Goal: Task Accomplishment & Management: Manage account settings

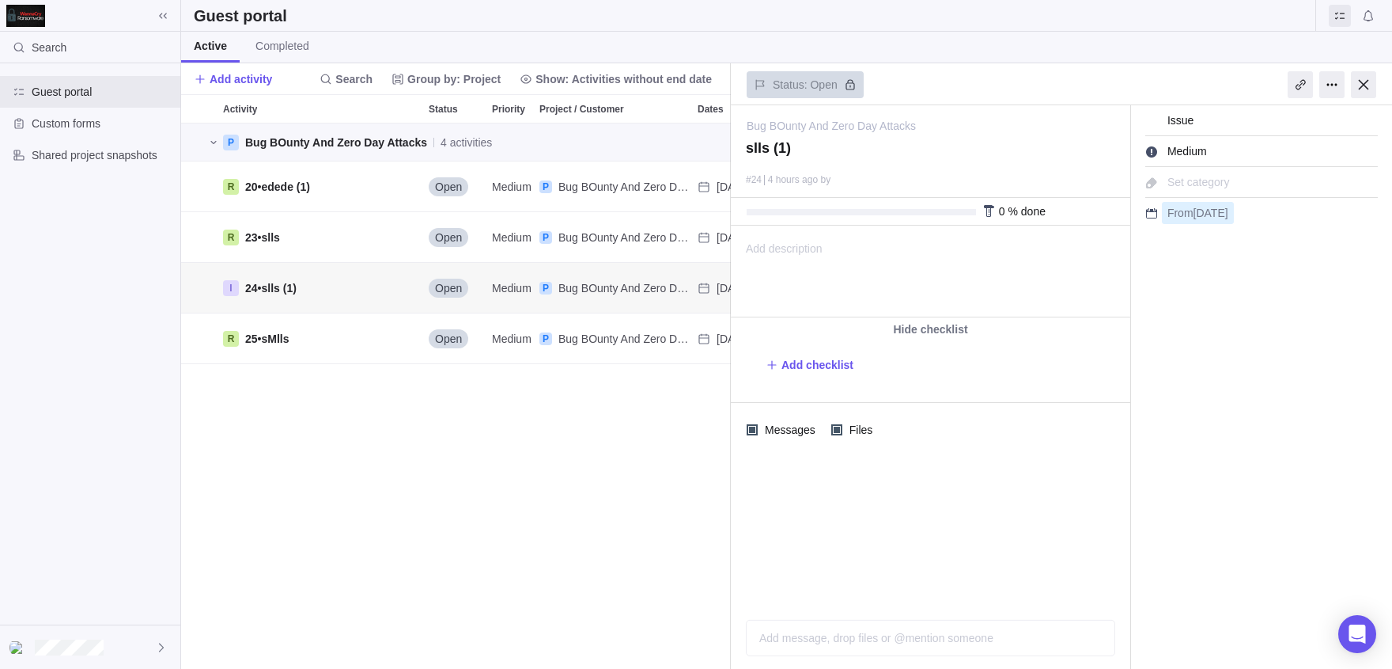
scroll to position [545, 550]
click at [1330, 87] on div at bounding box center [1332, 84] width 25 height 27
click at [1339, 91] on div at bounding box center [1332, 84] width 25 height 27
click at [267, 190] on span "20 • edede (1)" at bounding box center [277, 187] width 65 height 16
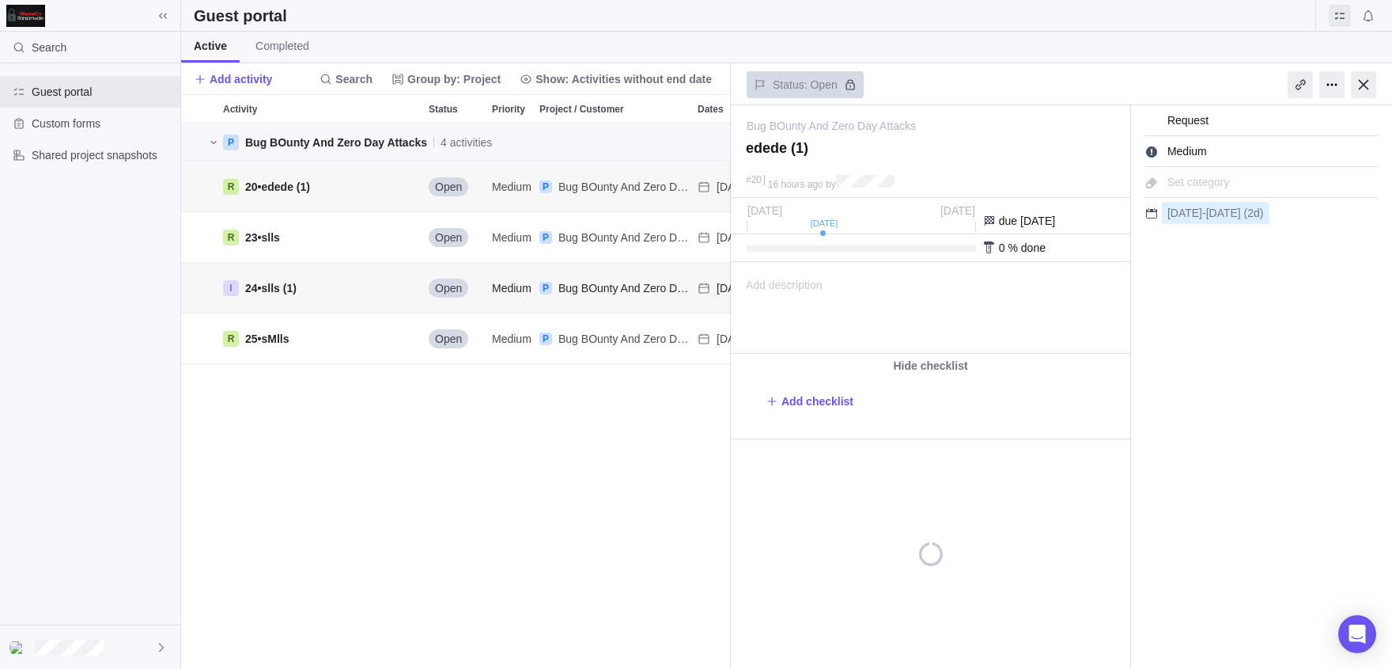
click at [321, 300] on div "I 24 • slls (1)" at bounding box center [320, 288] width 206 height 50
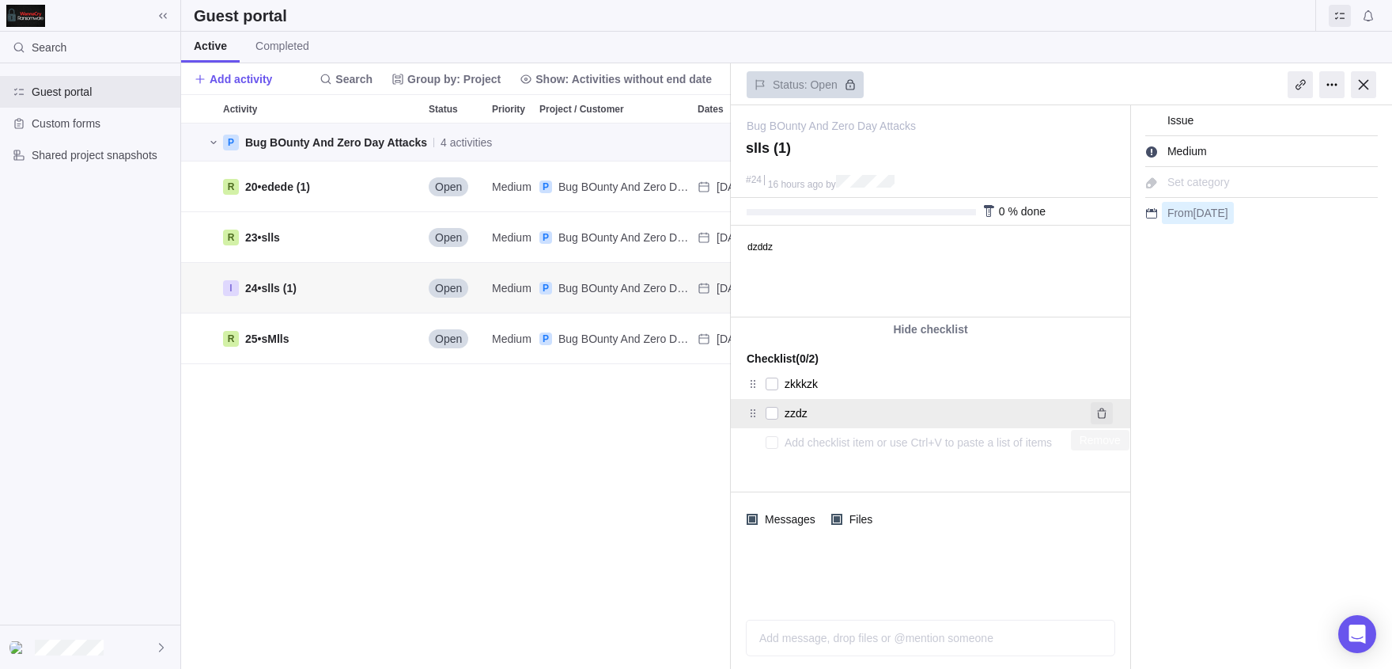
click at [1106, 409] on icon "Remove" at bounding box center [1102, 413] width 13 height 13
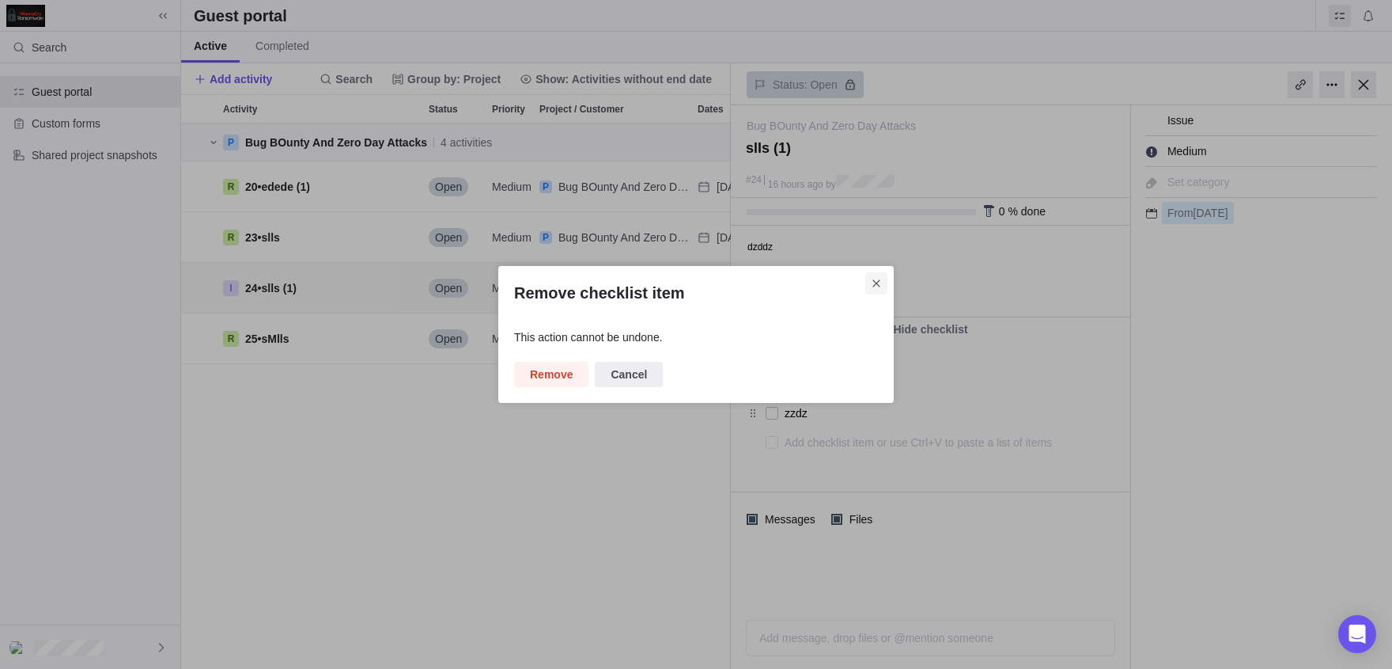
click at [882, 279] on icon "Close" at bounding box center [876, 283] width 13 height 13
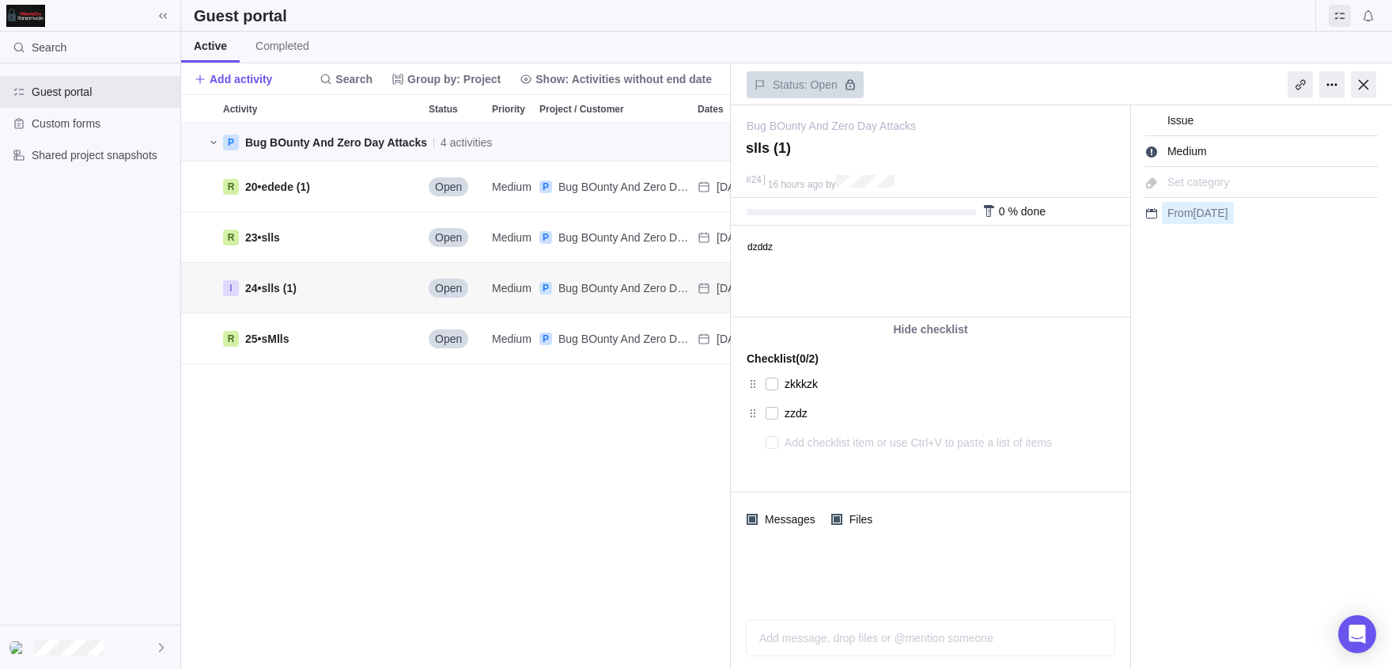
click at [786, 437] on textarea at bounding box center [934, 449] width 298 height 37
type textarea "x"
type textarea "z"
type textarea "x"
type textarea "zd"
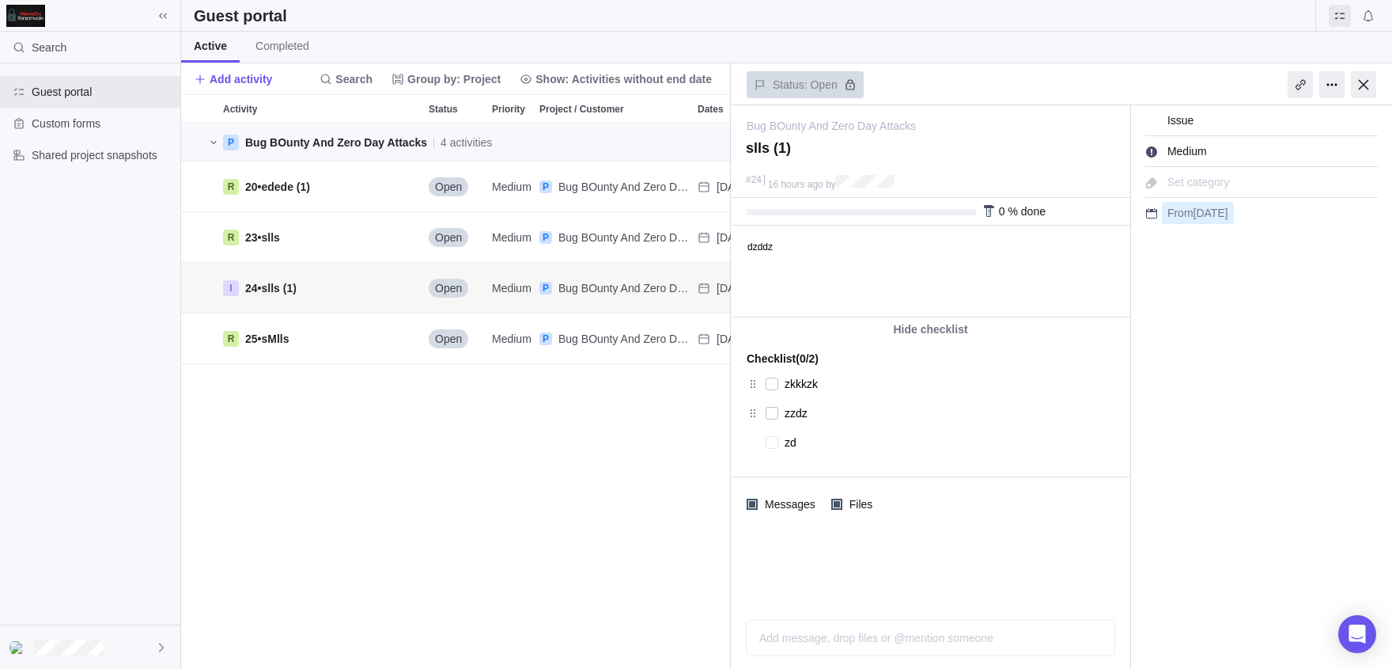
type textarea "x"
type textarea "zdz"
type textarea "x"
type textarea "zdzd"
type textarea "x"
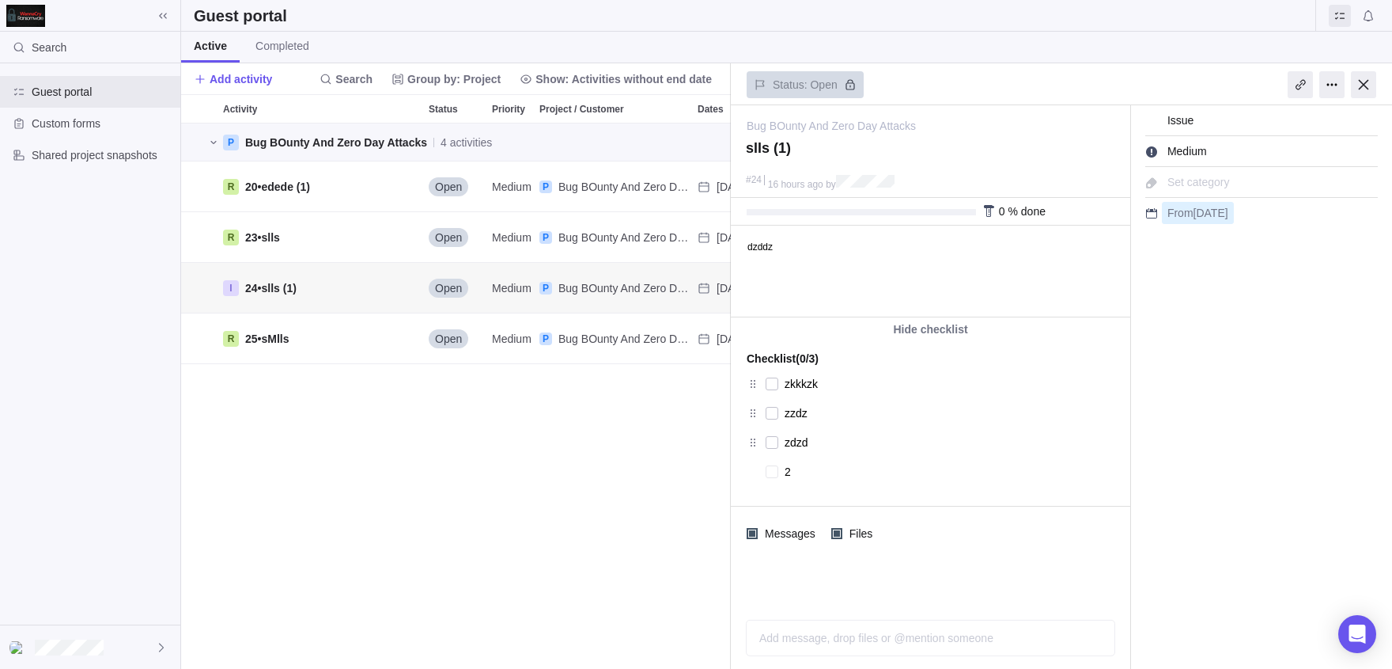
type textarea "2"
type textarea "x"
click at [1369, 83] on div at bounding box center [1363, 84] width 25 height 27
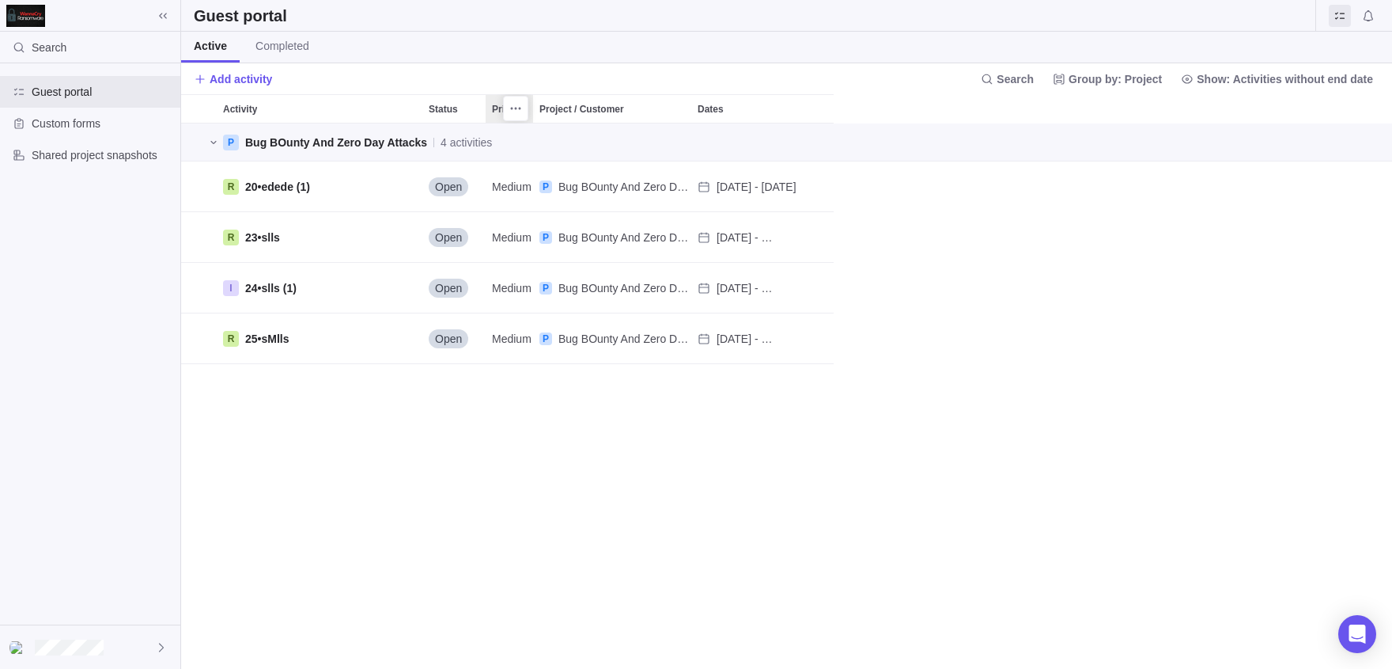
scroll to position [545, 1211]
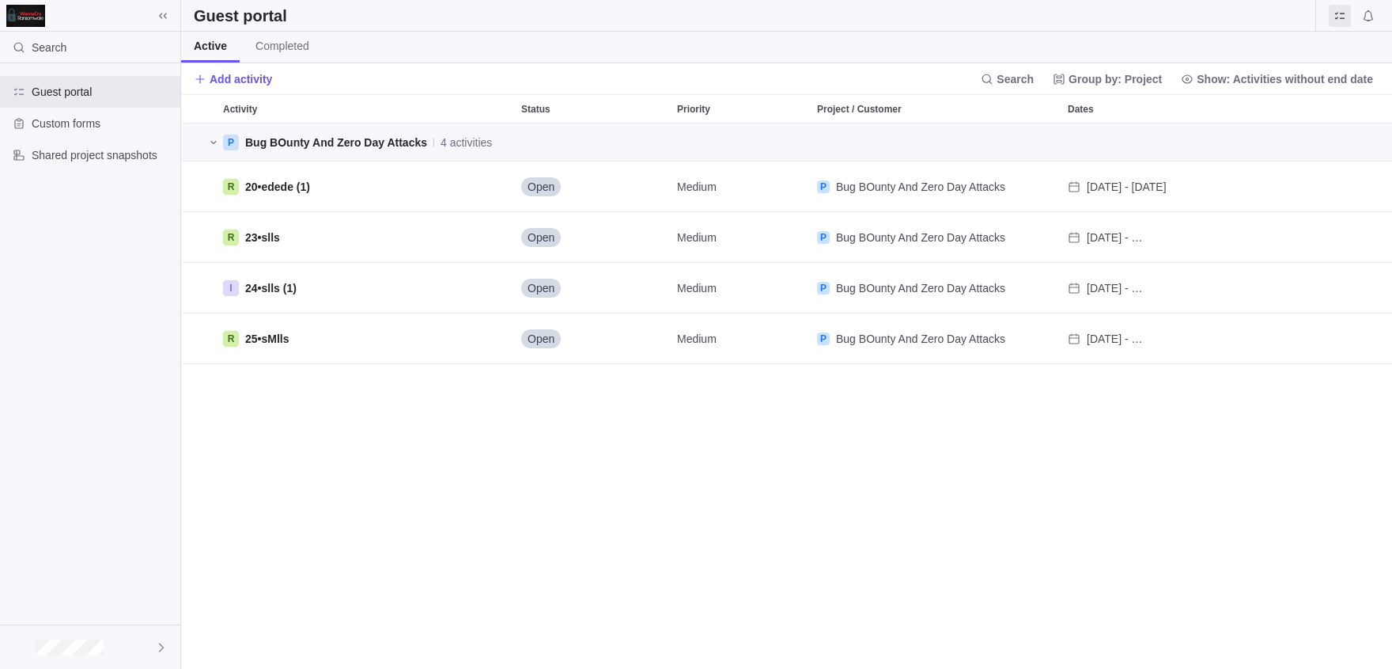
scroll to position [545, 1211]
click at [303, 238] on div "R 23 • slls" at bounding box center [366, 237] width 298 height 50
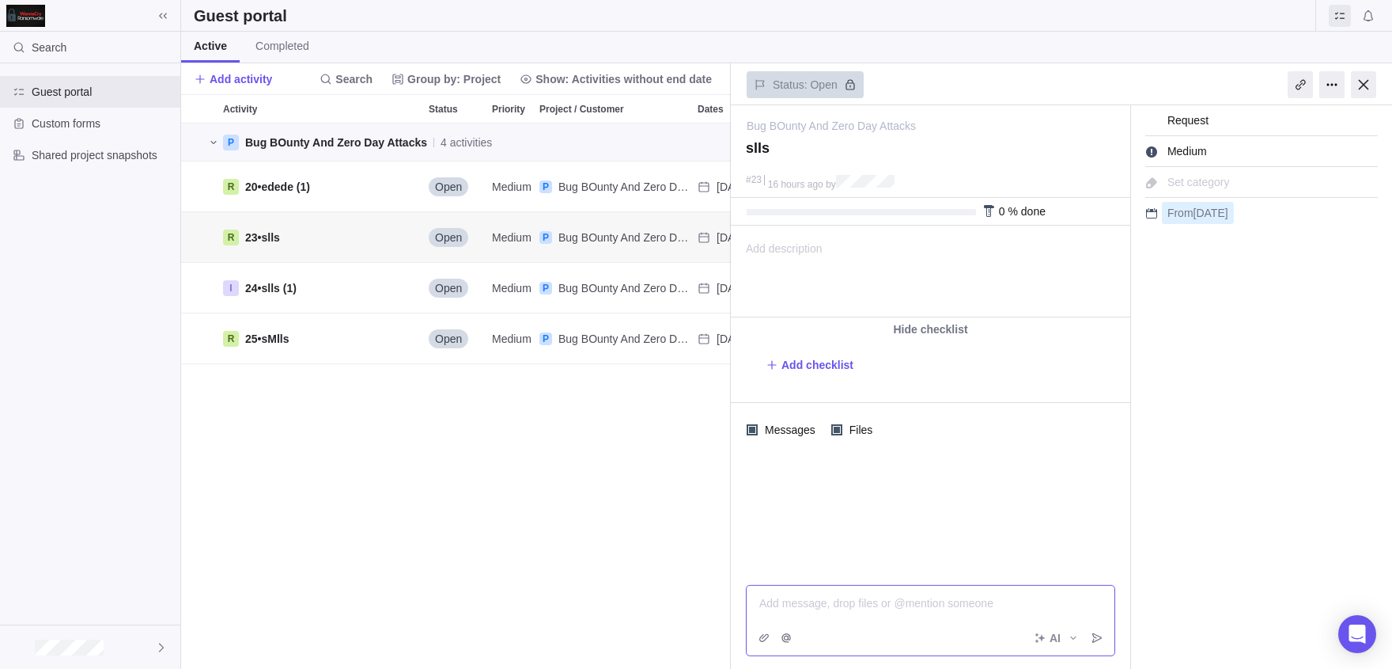
click at [812, 611] on div "Add message, drop files or @mention someone" at bounding box center [930, 603] width 343 height 16
click at [1092, 640] on icon "Post" at bounding box center [1097, 637] width 13 height 13
click at [1375, 86] on div at bounding box center [1363, 84] width 25 height 27
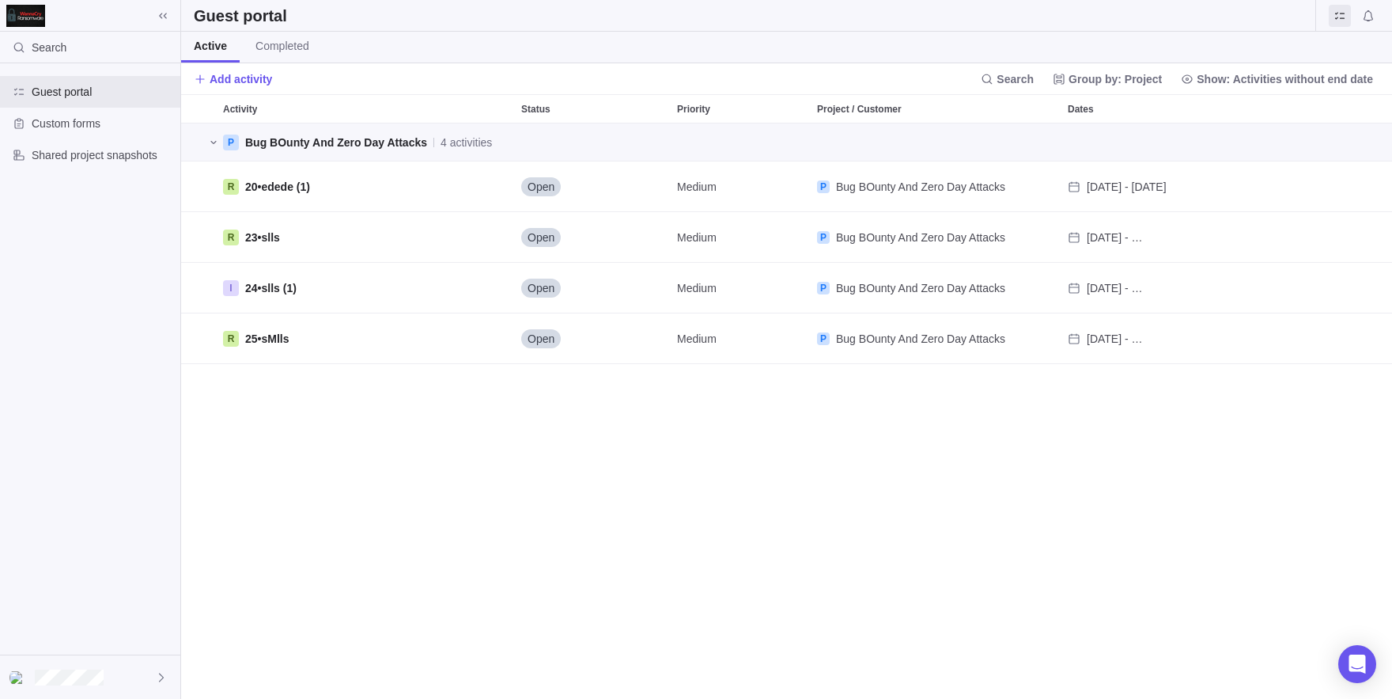
scroll to position [575, 1211]
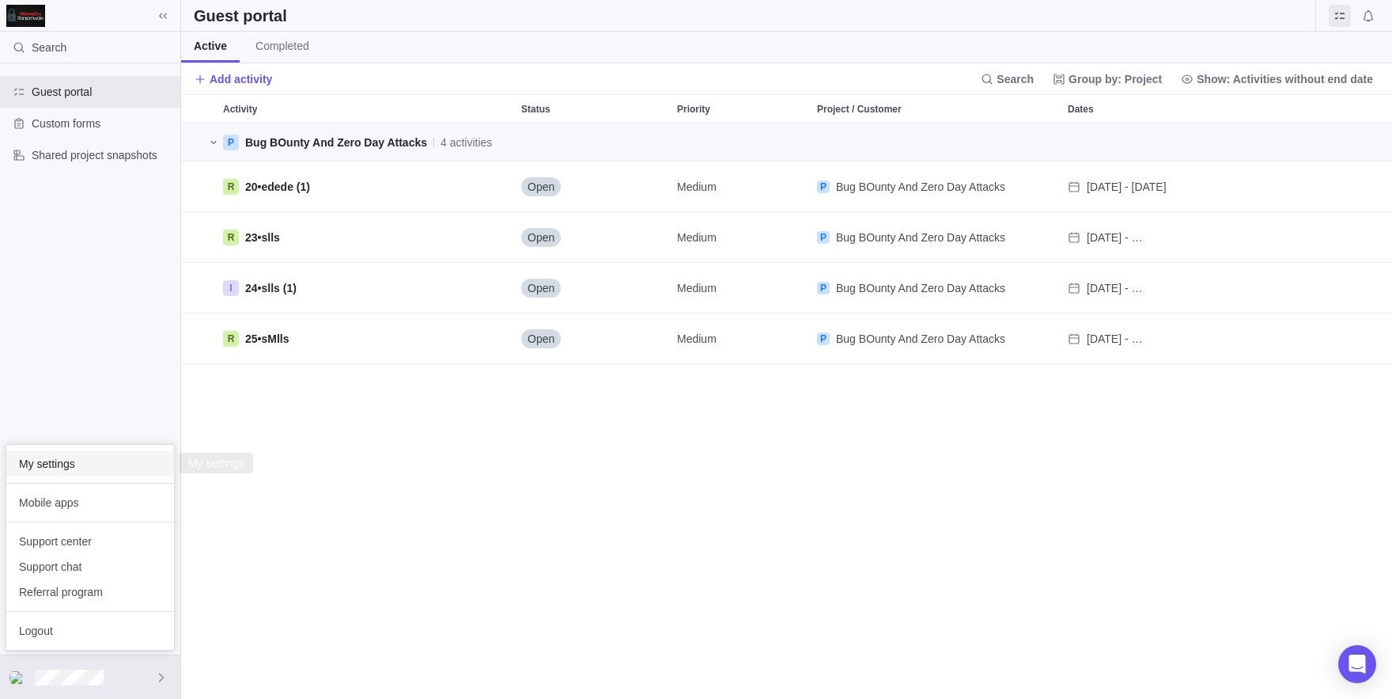
click at [66, 469] on span "My settings" at bounding box center [90, 464] width 142 height 16
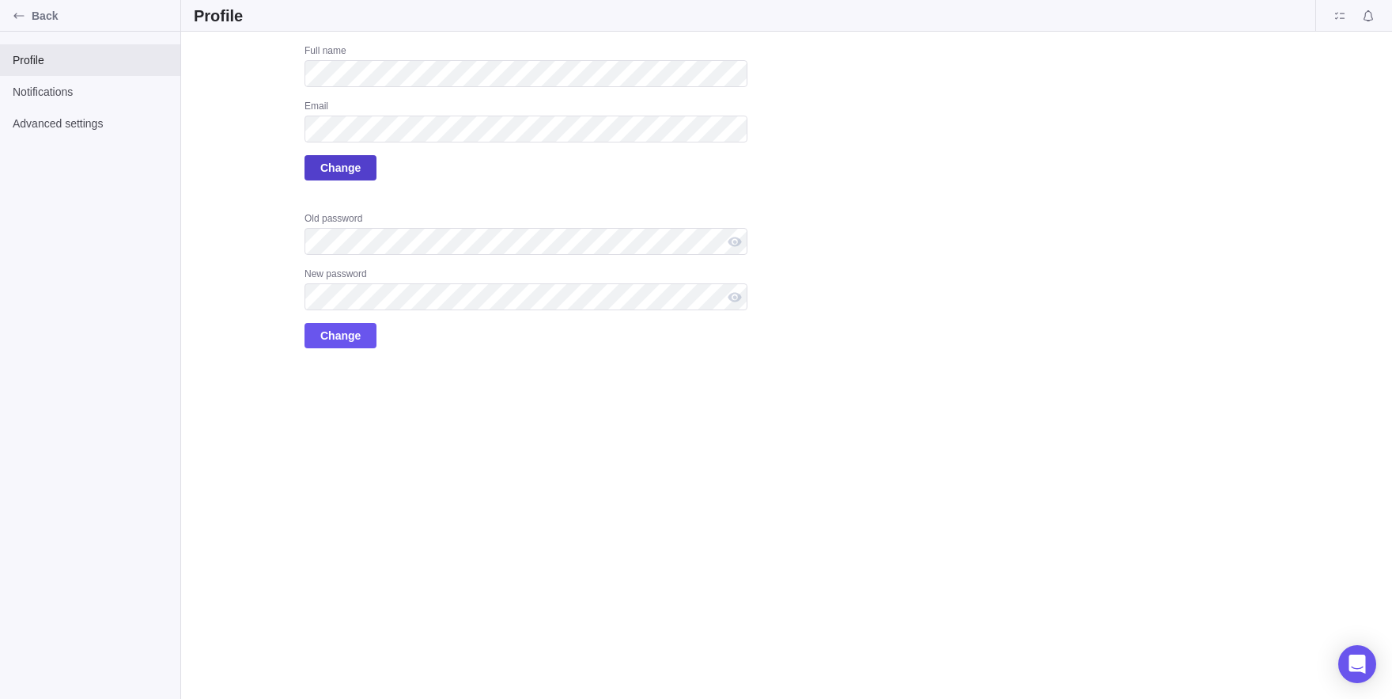
click at [328, 161] on span "Change" at bounding box center [340, 167] width 40 height 19
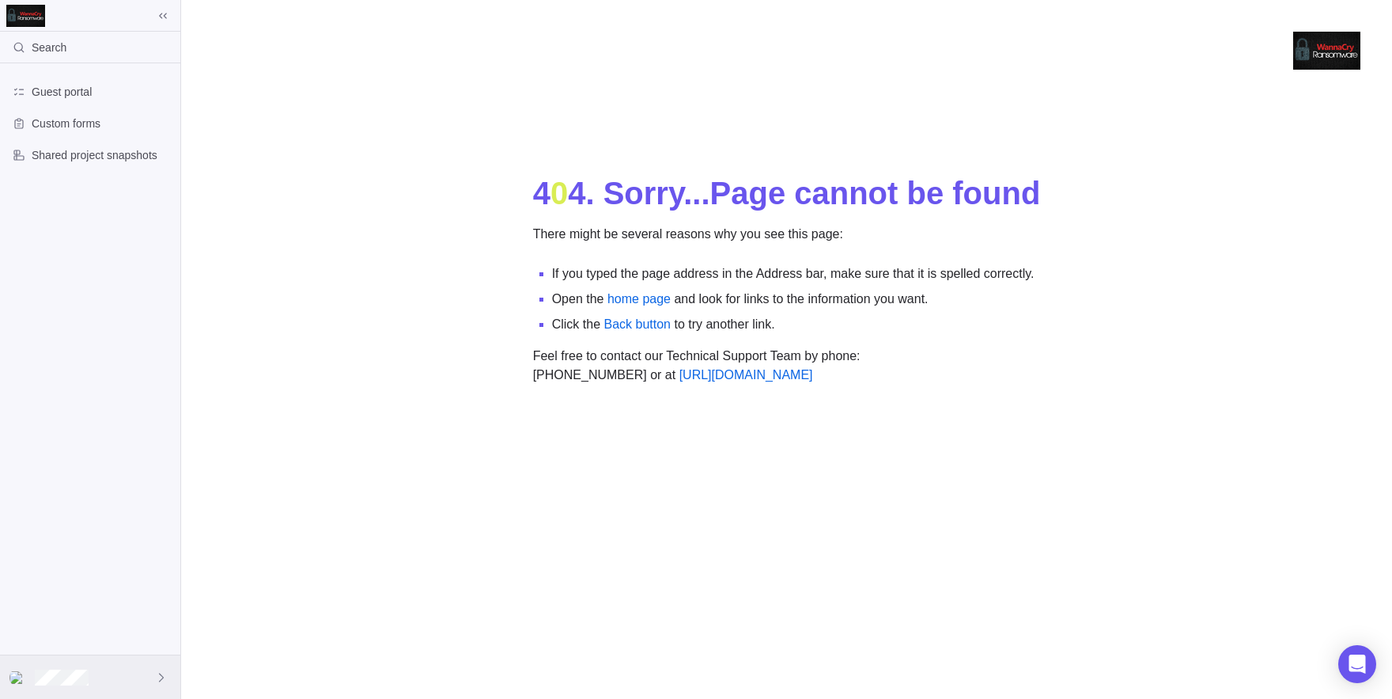
click at [75, 695] on div at bounding box center [90, 677] width 180 height 44
click at [84, 469] on span "My settings" at bounding box center [90, 464] width 142 height 16
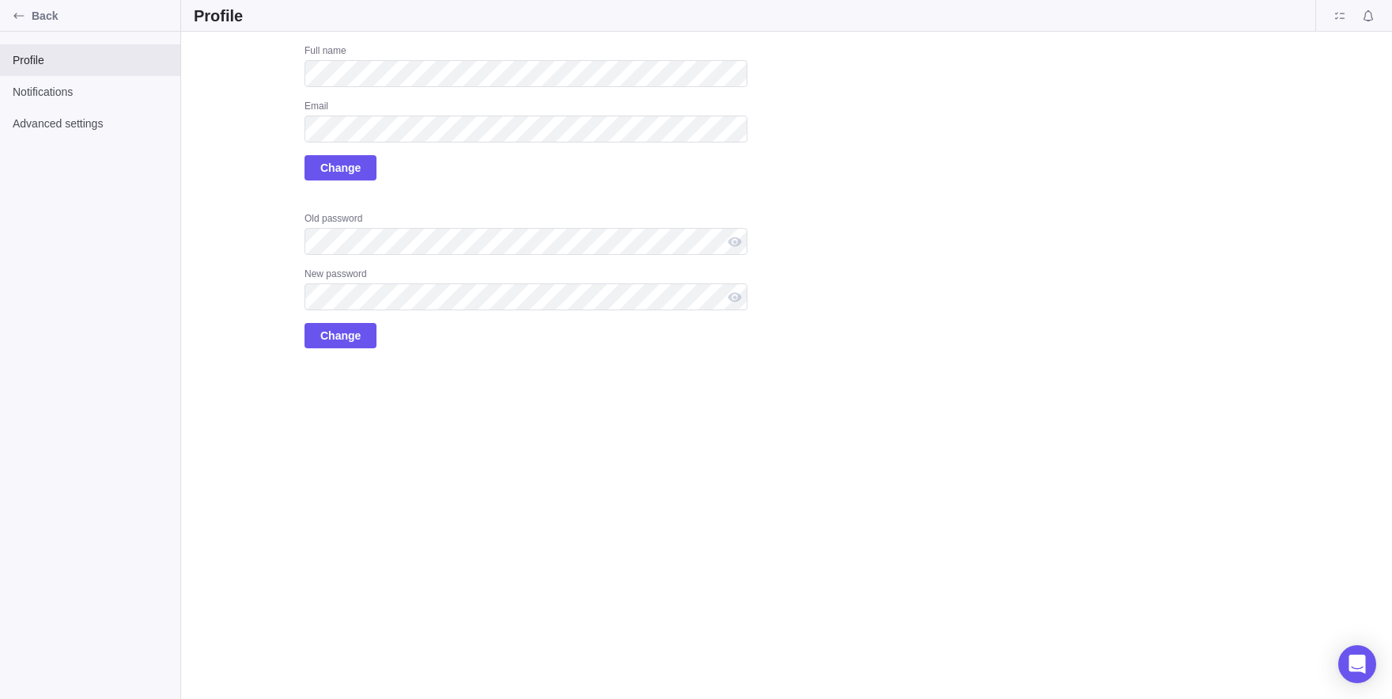
click at [249, 481] on div "Upload Full name Email Change Old password New password Change" at bounding box center [786, 365] width 1211 height 667
click at [97, 97] on span "Notifications" at bounding box center [90, 92] width 155 height 16
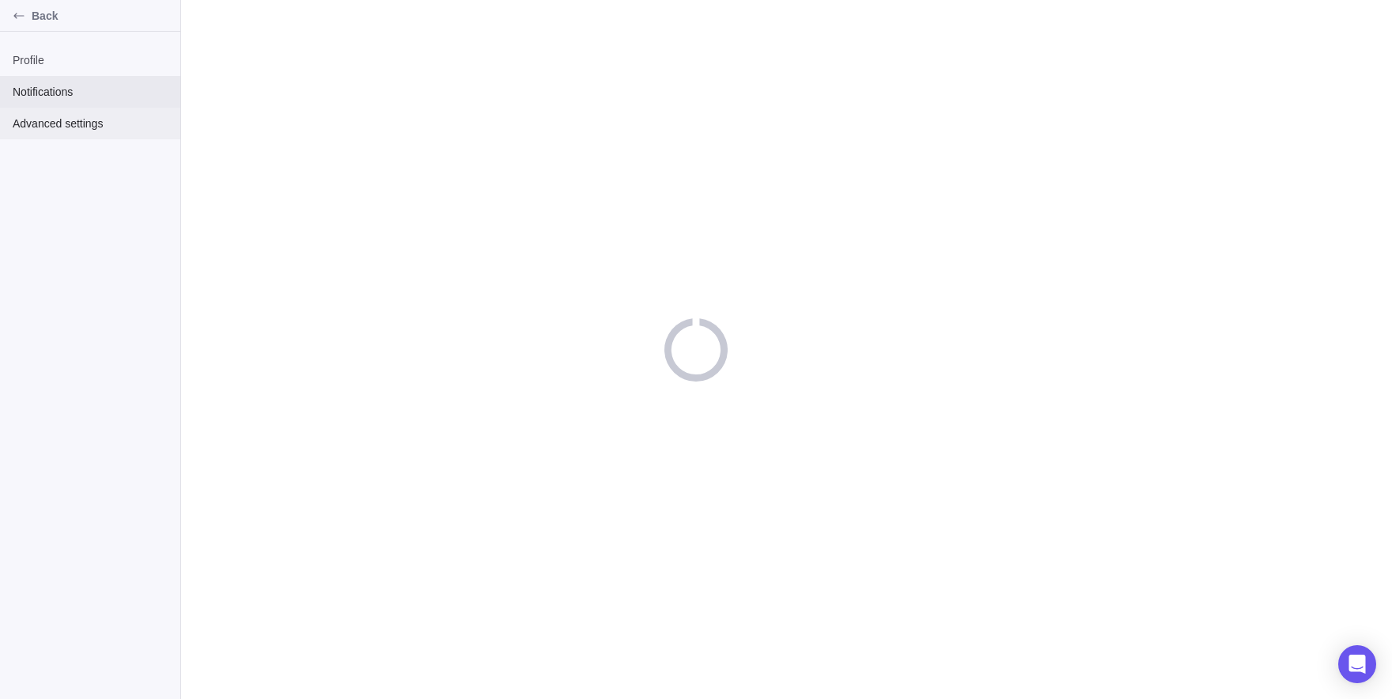
click at [37, 128] on span "Advanced settings" at bounding box center [90, 124] width 155 height 16
click at [0, 13] on div "Back" at bounding box center [90, 16] width 180 height 32
